Goal: Check status: Check status

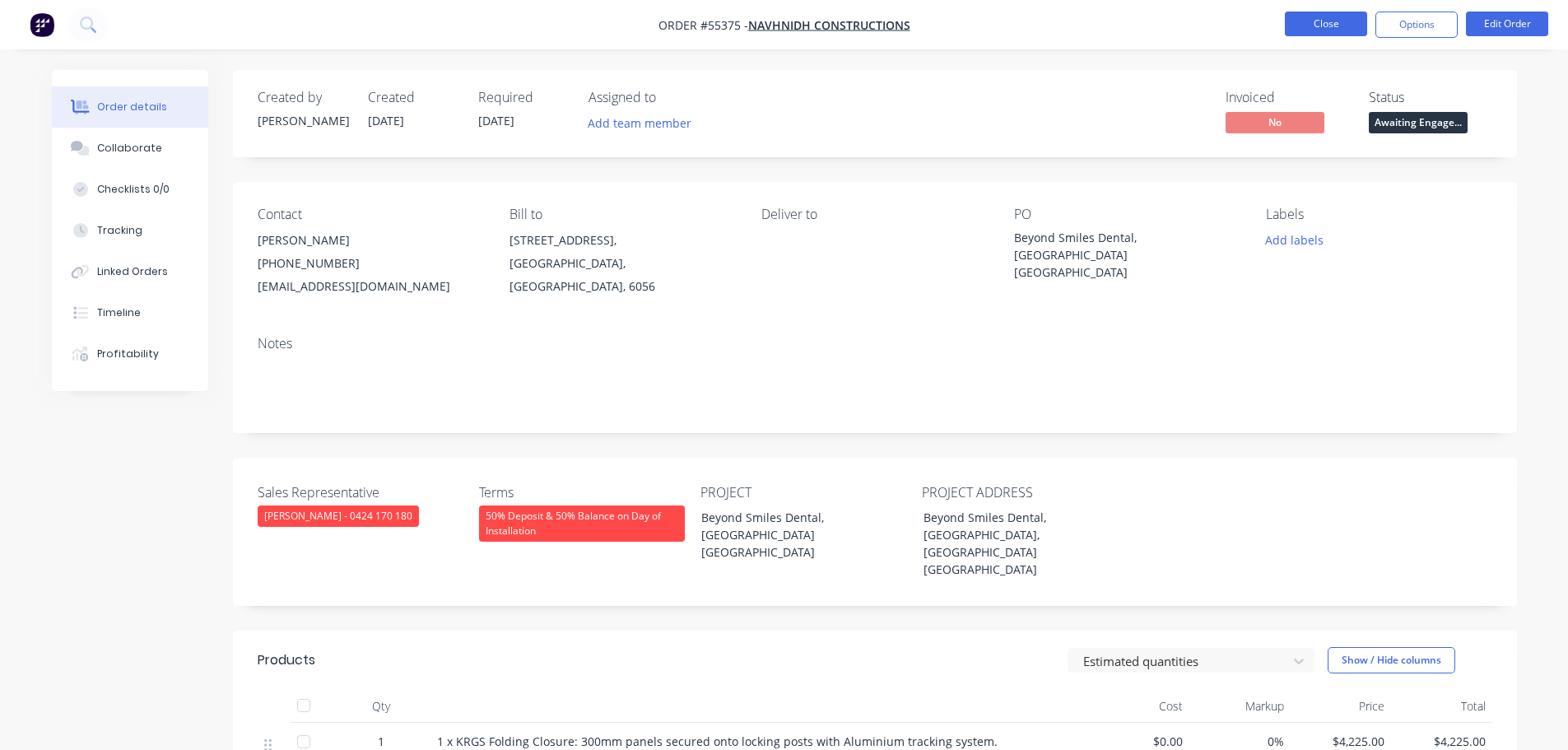
click at [1319, 21] on button "Close" at bounding box center [1326, 24] width 83 height 25
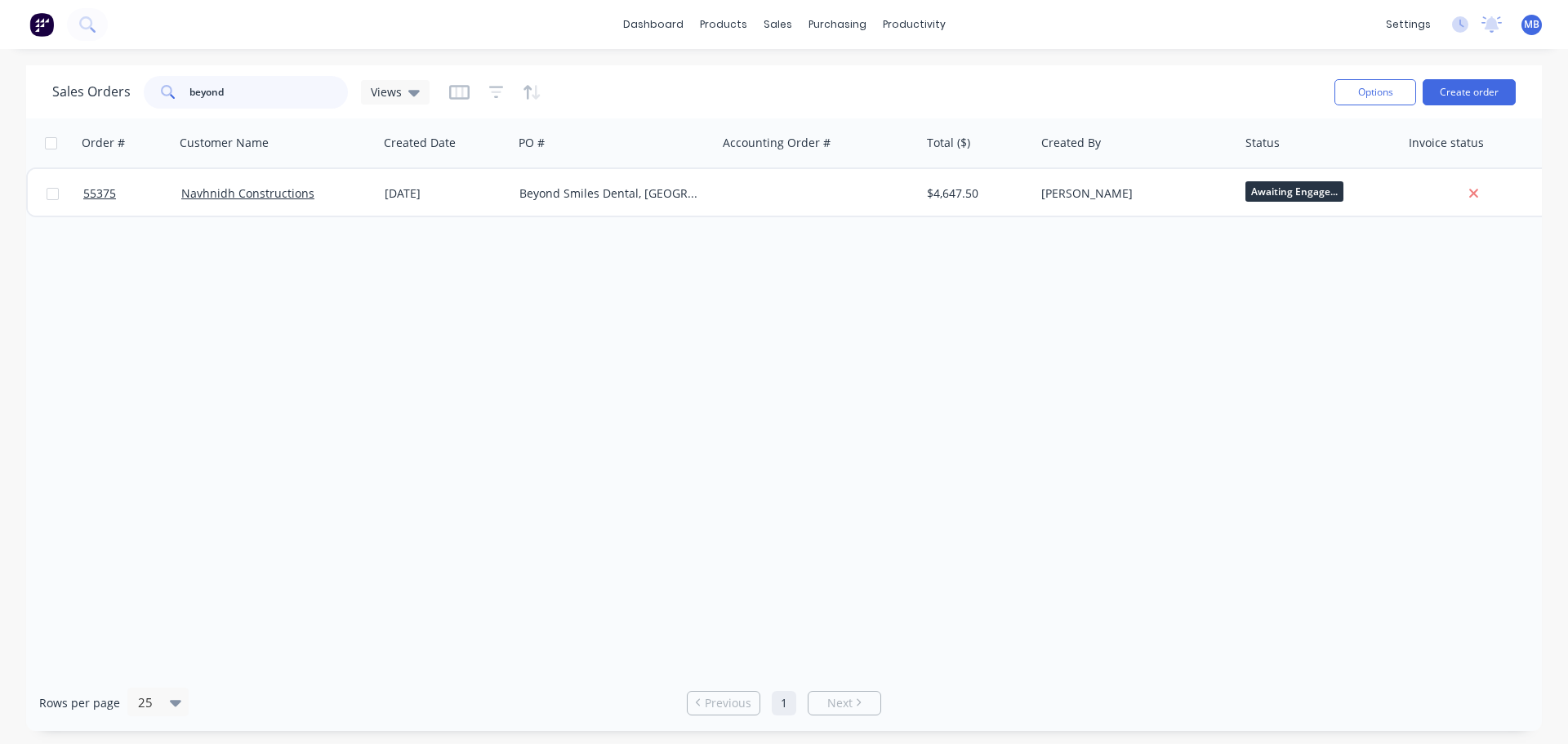
drag, startPoint x: 237, startPoint y: 94, endPoint x: 0, endPoint y: 50, distance: 241.0
click at [0, 64] on div "dashboard products sales purchasing productivity dashboard products Product Cat…" at bounding box center [784, 372] width 1568 height 744
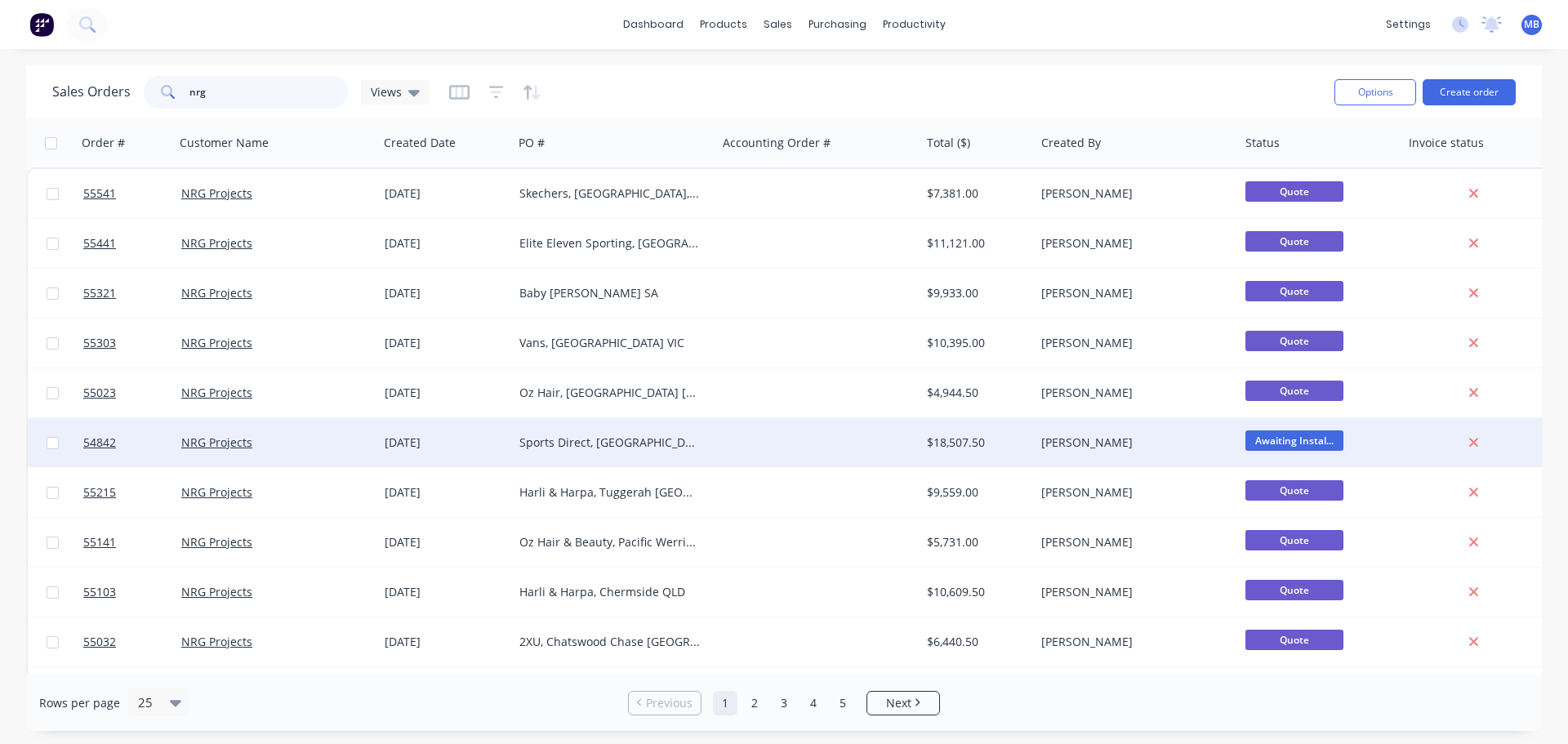
type input "nrg"
click at [970, 441] on div "$18,507.50" at bounding box center [974, 443] width 96 height 17
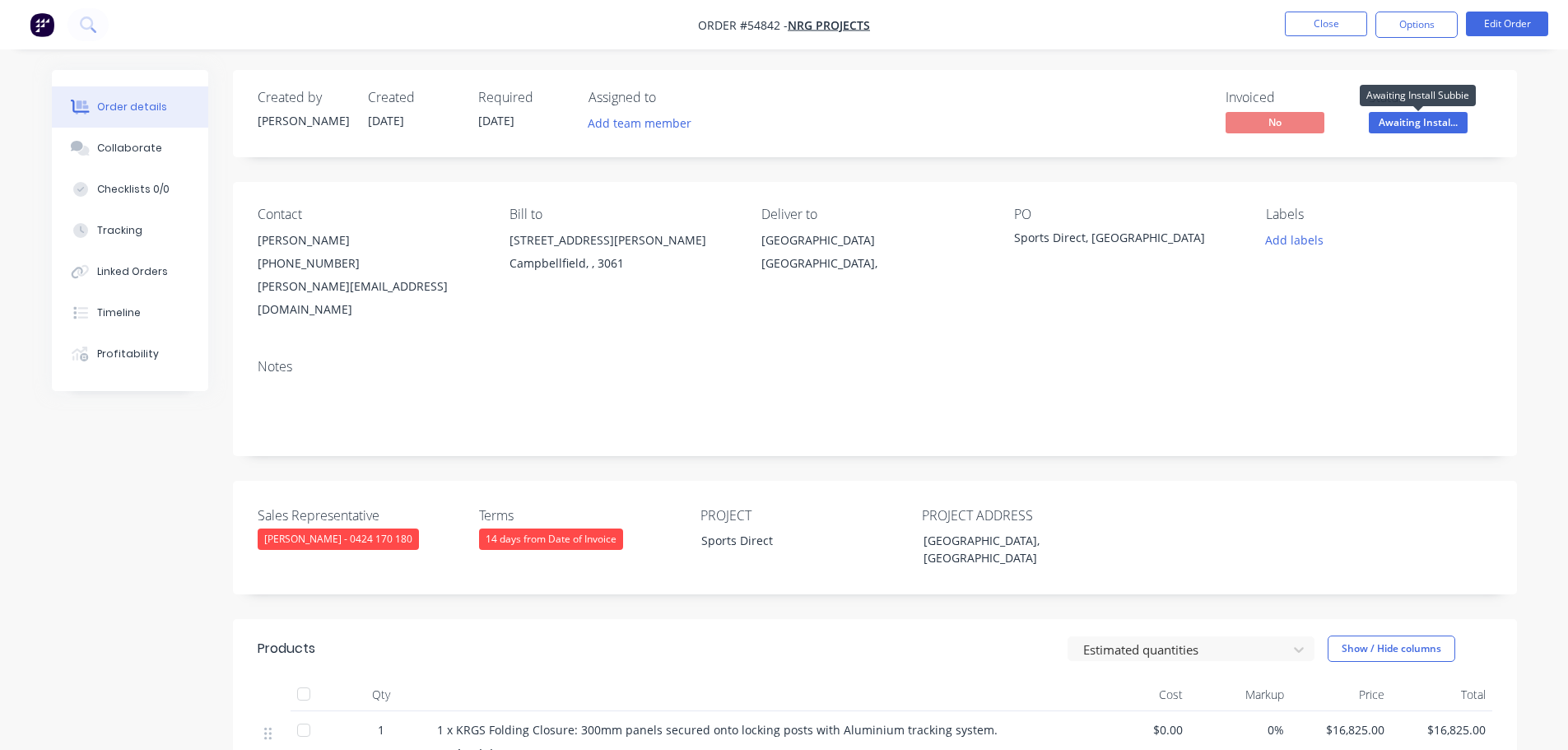
click at [1431, 121] on span "Awaiting Instal..." at bounding box center [1418, 122] width 99 height 20
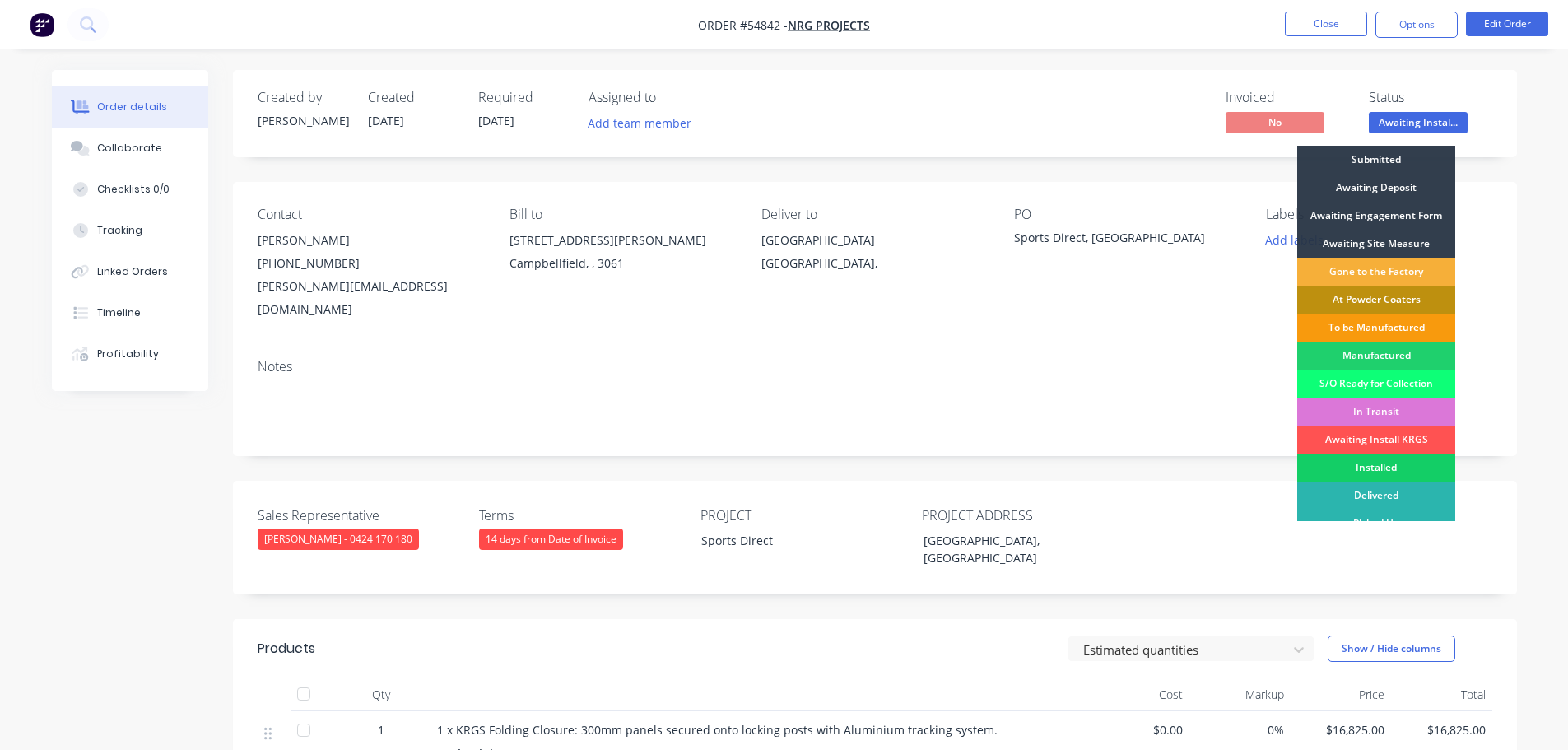
click at [1379, 472] on div "Installed" at bounding box center [1376, 467] width 158 height 28
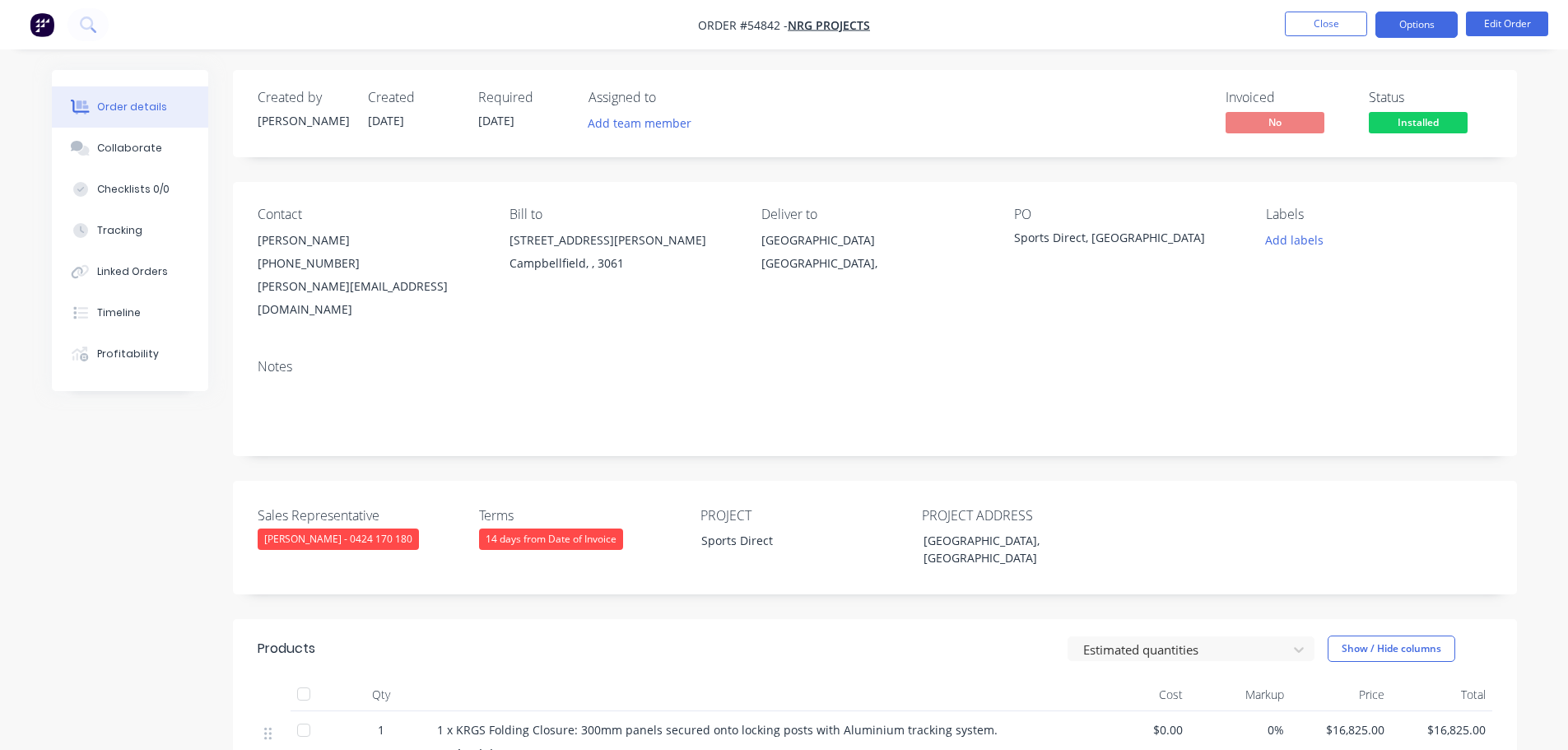
click at [1420, 19] on button "Options" at bounding box center [1416, 25] width 83 height 27
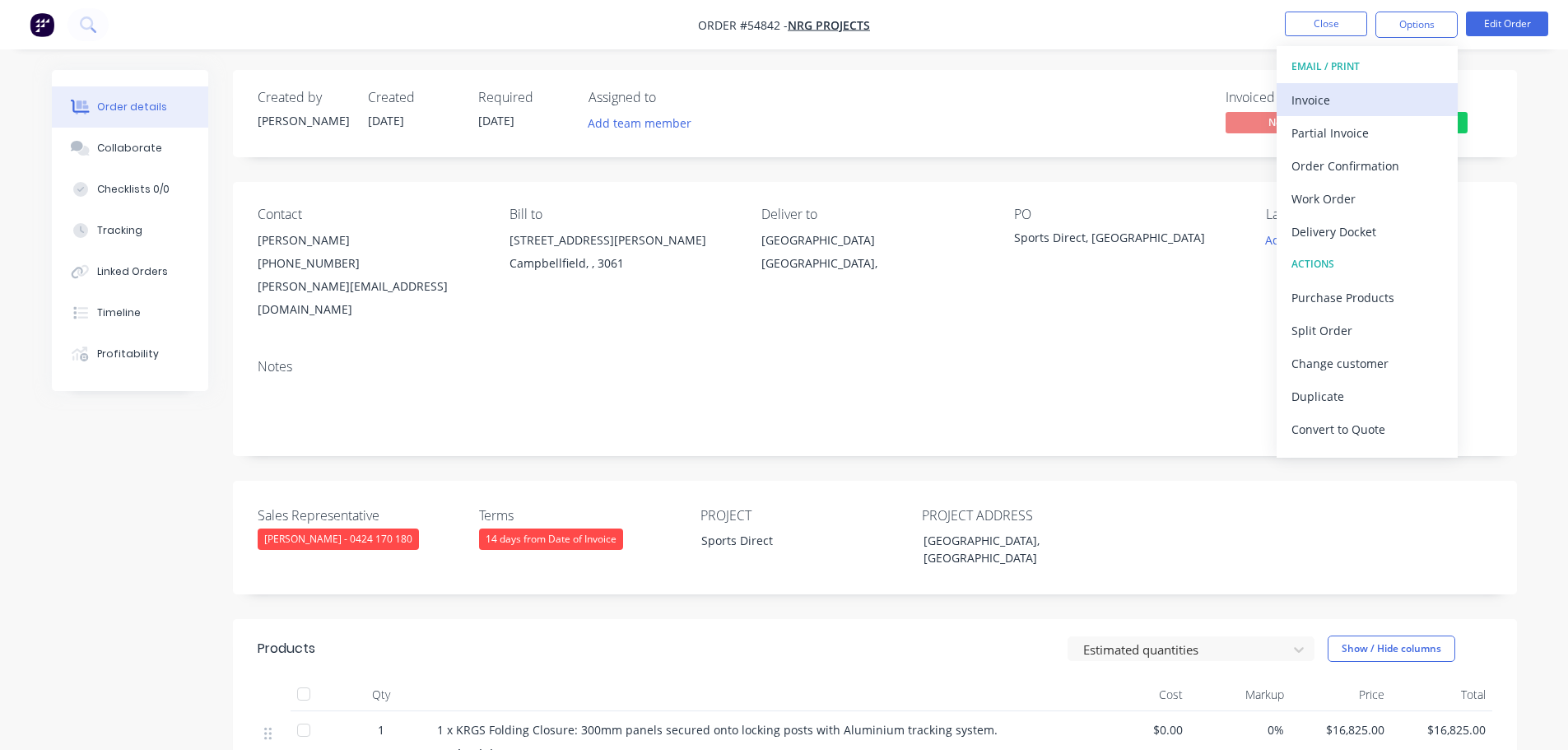
click at [1317, 100] on div "Invoice" at bounding box center [1367, 100] width 151 height 24
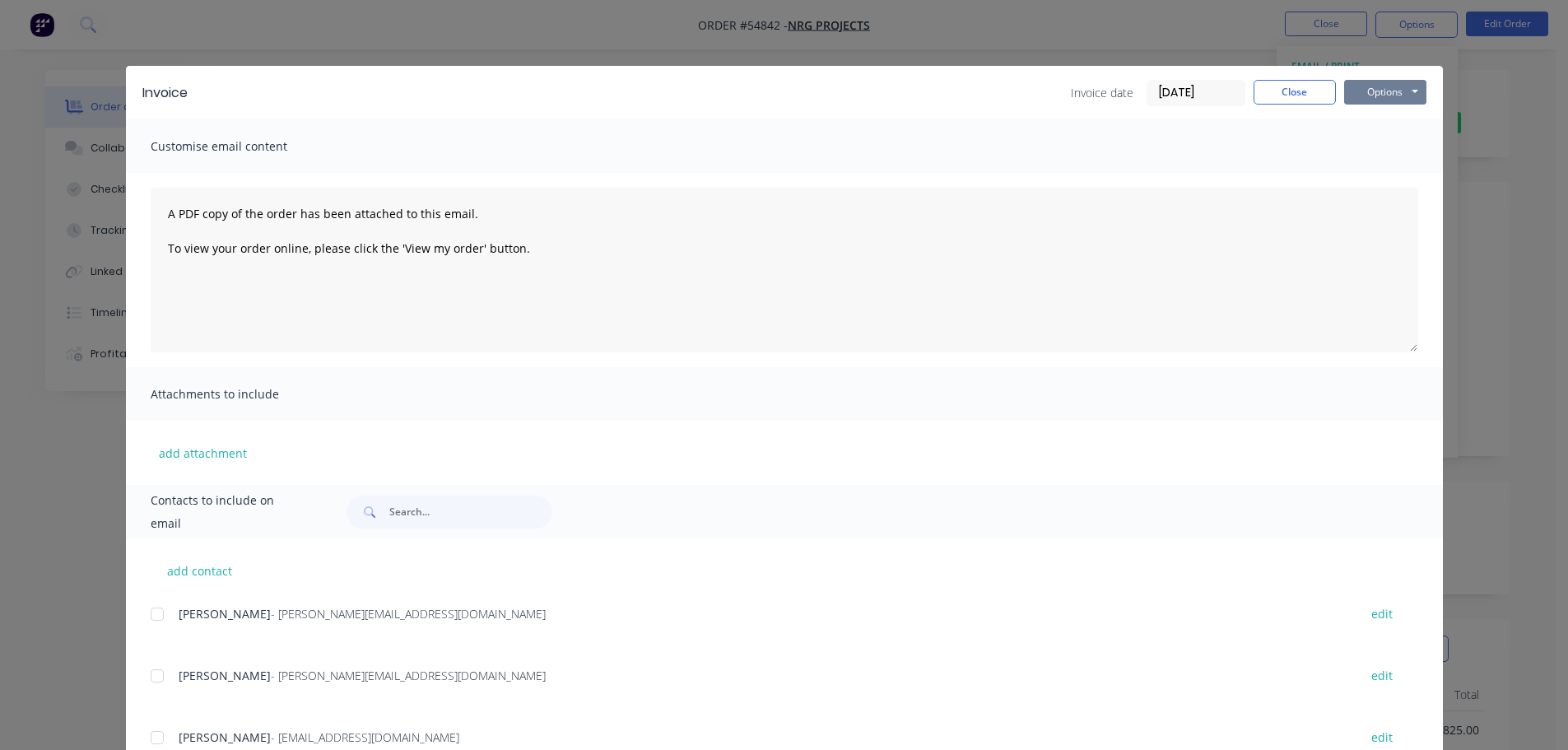
click at [1370, 92] on button "Options" at bounding box center [1385, 92] width 83 height 25
click at [1360, 150] on button "Print" at bounding box center [1396, 148] width 106 height 28
click at [1296, 92] on button "Close" at bounding box center [1294, 92] width 83 height 25
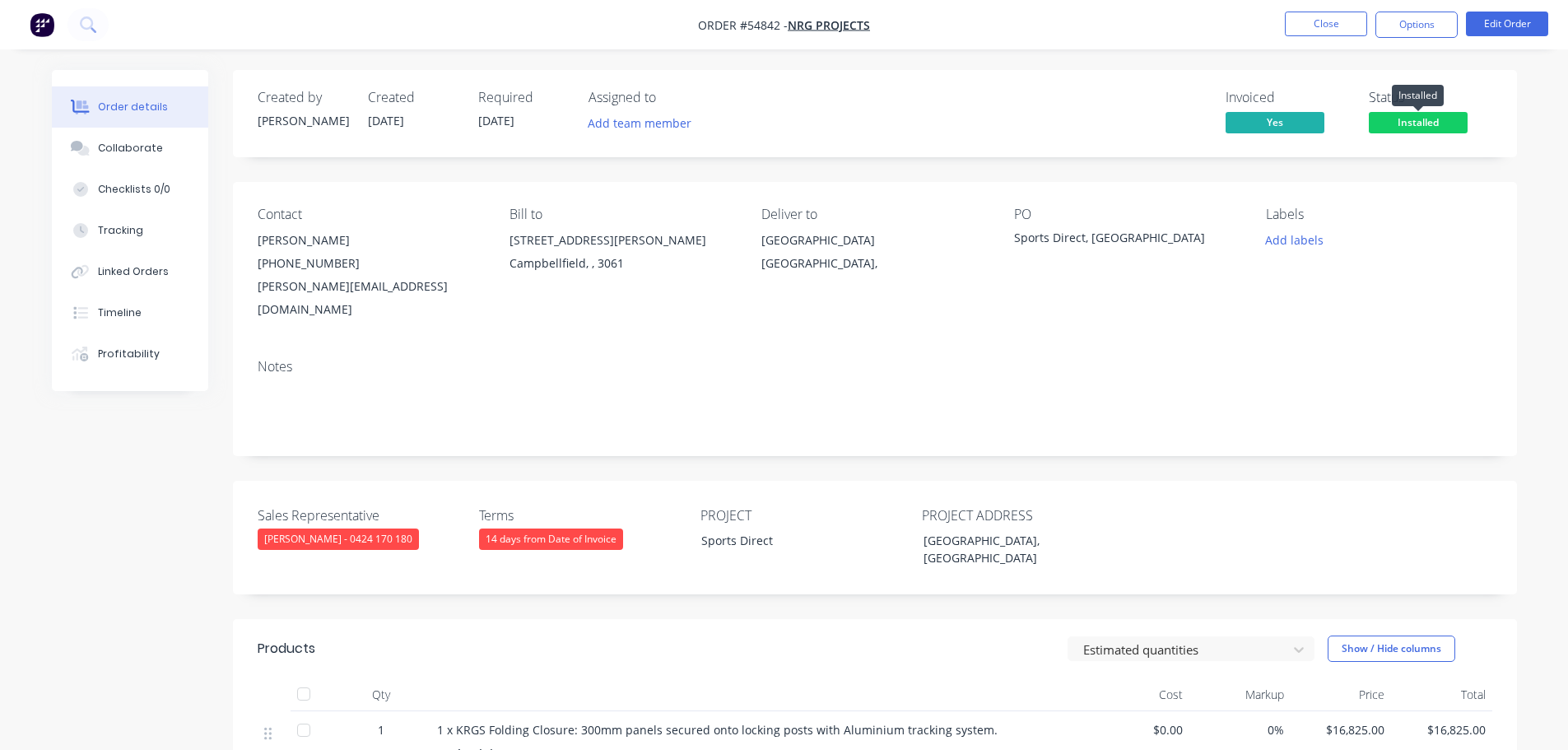
click at [1388, 116] on span "Installed" at bounding box center [1418, 122] width 99 height 20
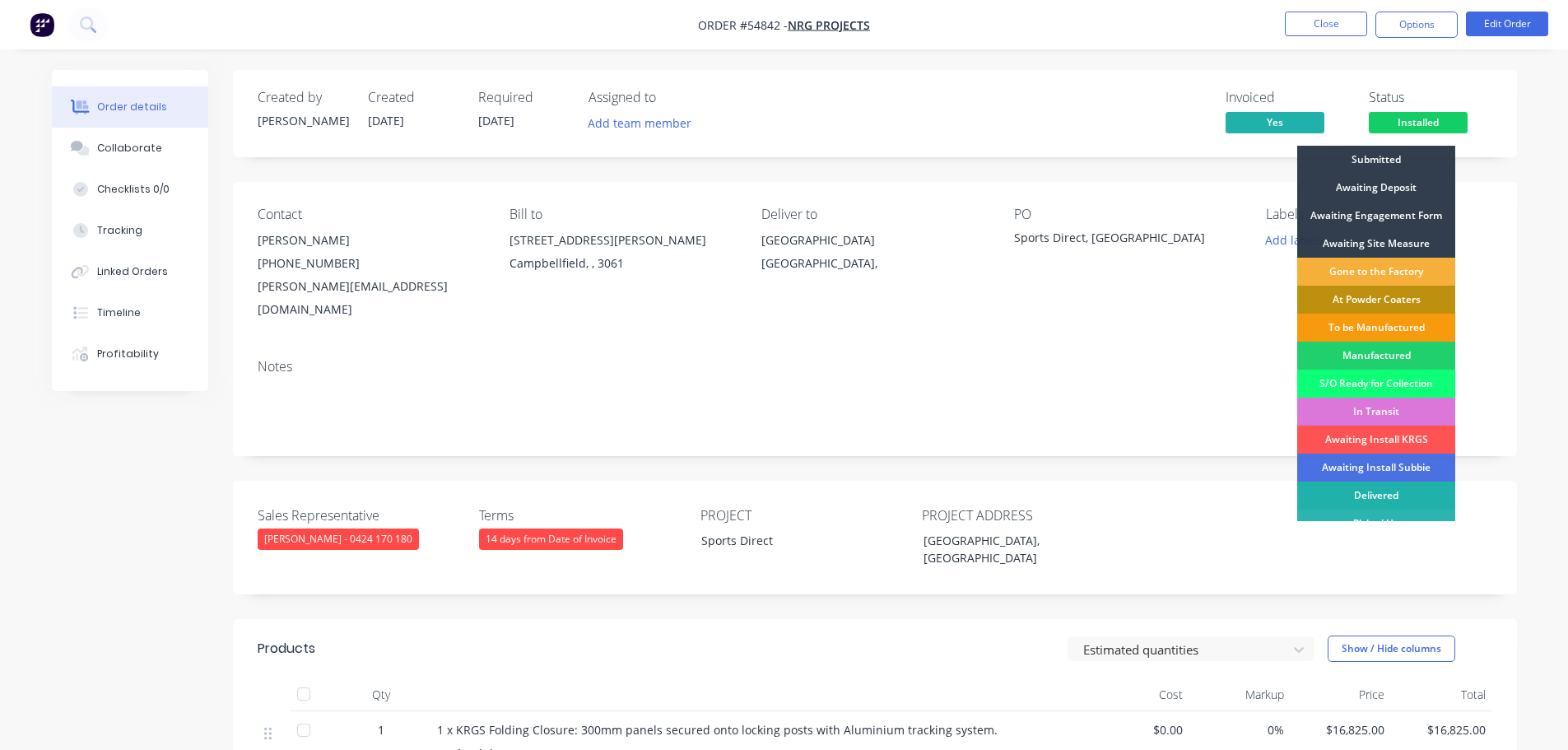
click at [1393, 497] on div "Delivered" at bounding box center [1376, 495] width 158 height 28
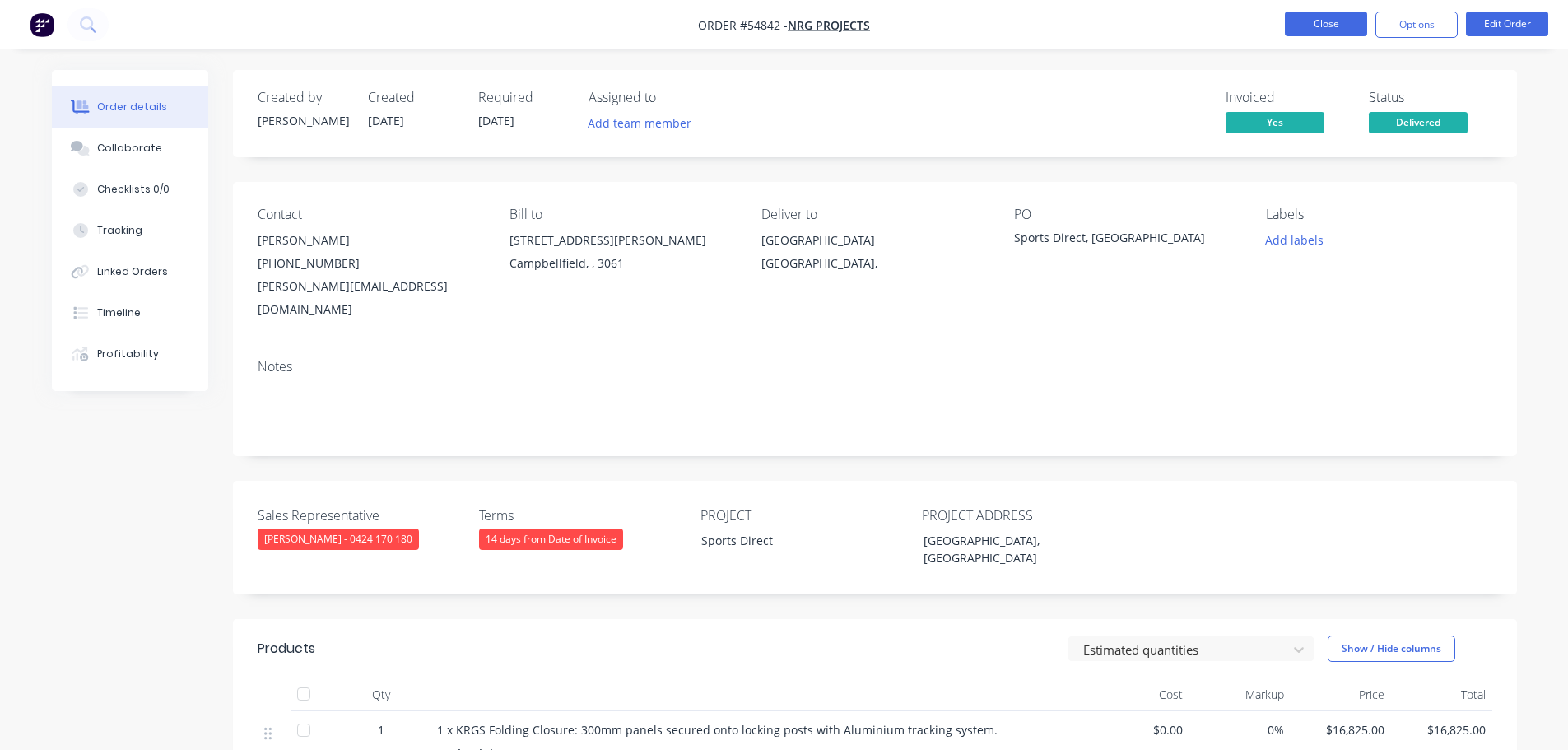
click at [1324, 18] on button "Close" at bounding box center [1326, 24] width 83 height 25
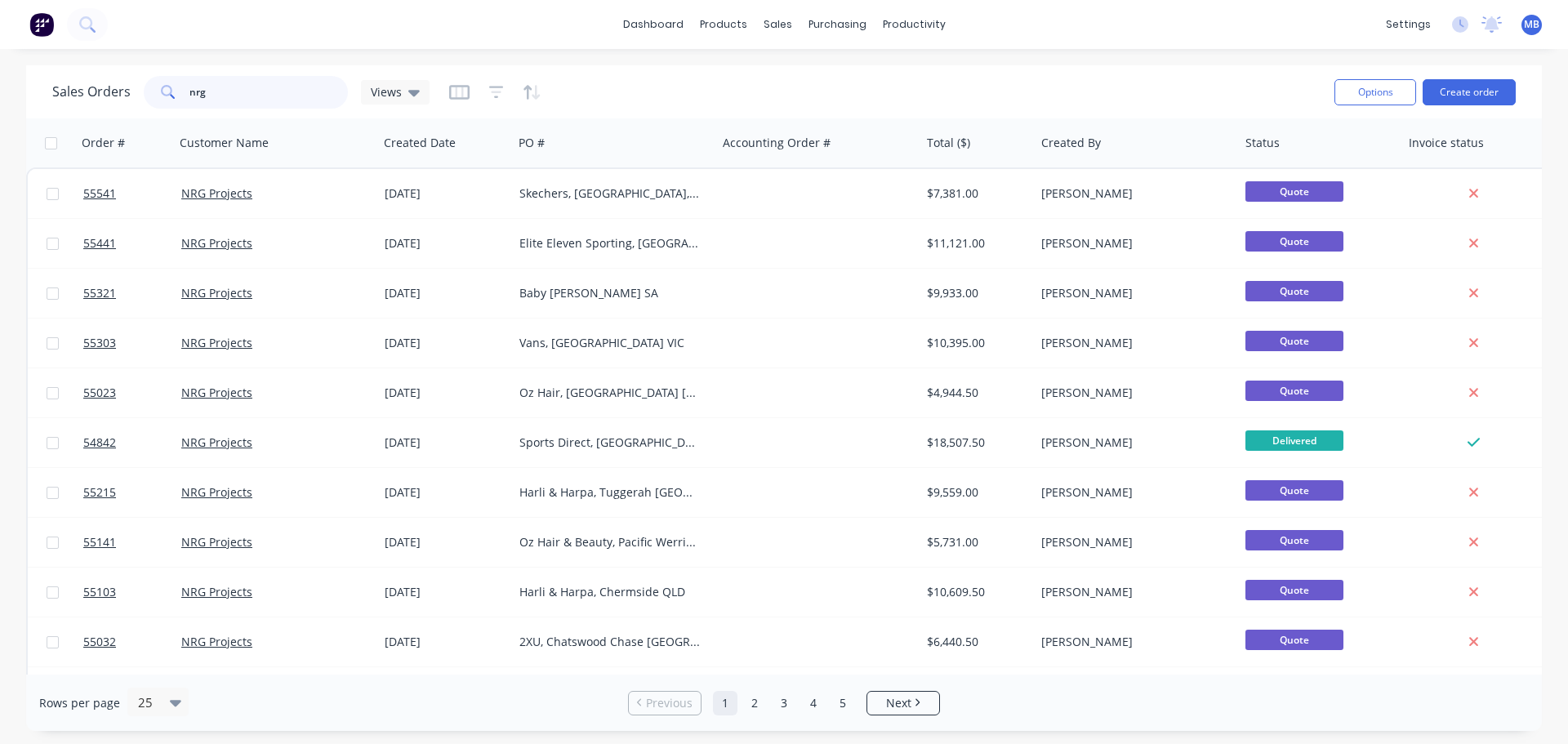
drag, startPoint x: 224, startPoint y: 95, endPoint x: 151, endPoint y: 83, distance: 74.0
click at [151, 83] on div "nrg" at bounding box center [246, 92] width 205 height 33
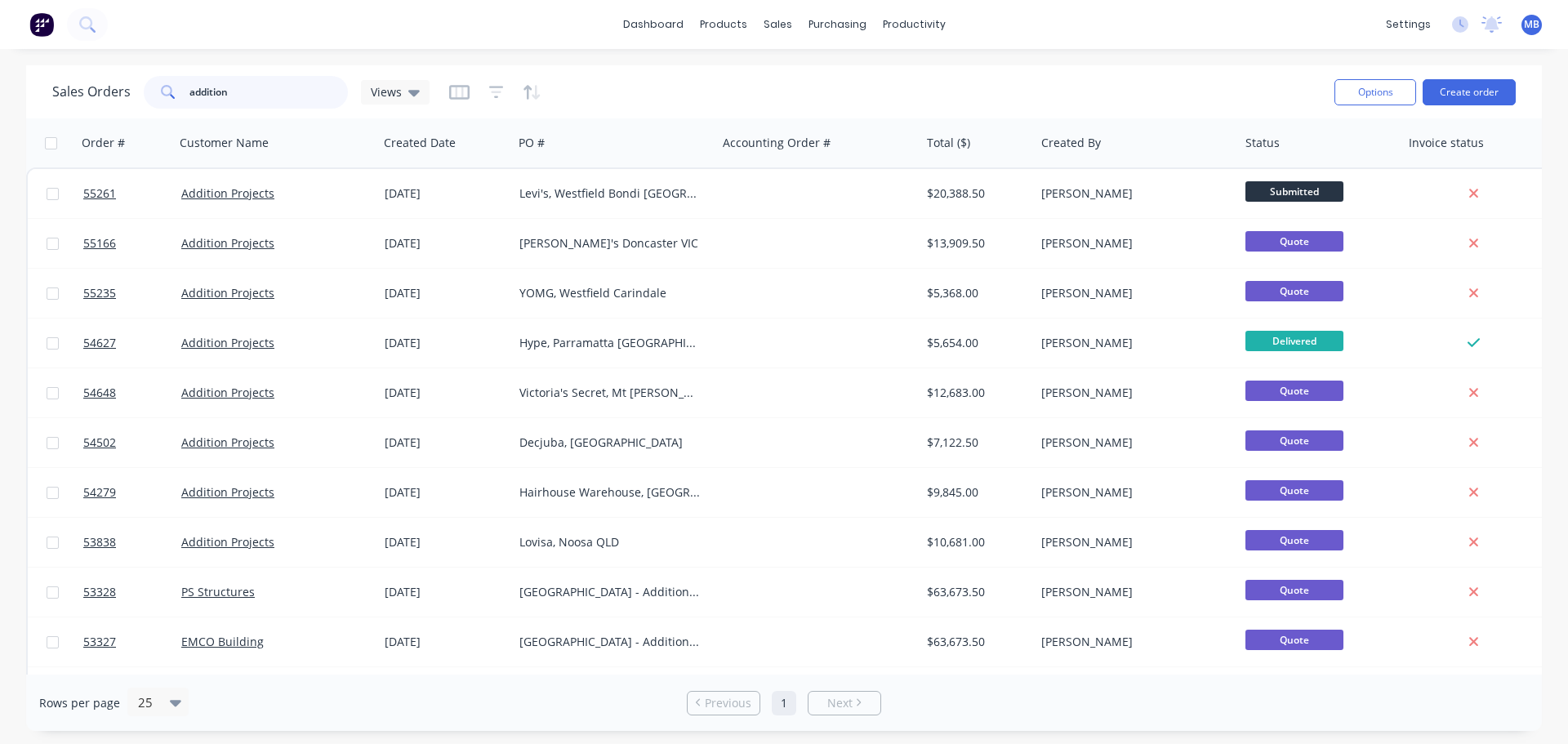
type input "addition"
